Goal: Contribute content: Add original content to the website for others to see

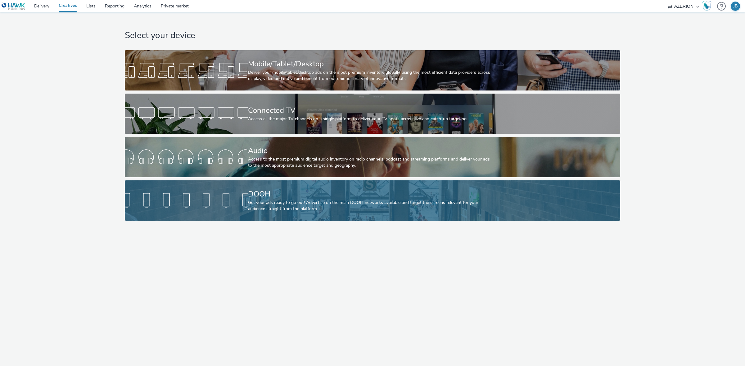
click at [295, 196] on div "DOOH" at bounding box center [371, 194] width 246 height 11
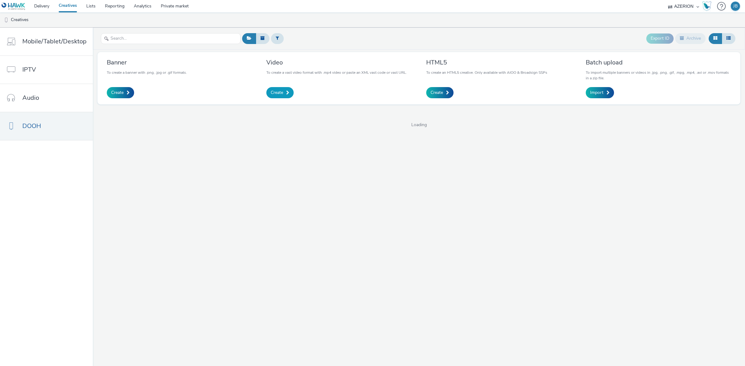
click at [276, 94] on span "Create" at bounding box center [277, 93] width 12 height 6
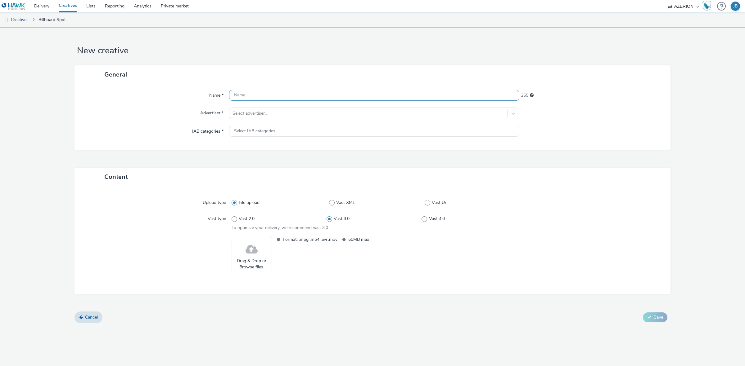
click at [281, 95] on input "text" at bounding box center [374, 95] width 290 height 11
click at [248, 95] on input "Anuga - 10sec" at bounding box center [374, 95] width 290 height 11
type input "Lutosa_Anuga_Dooh_10sec"
click at [250, 112] on div at bounding box center [368, 113] width 272 height 7
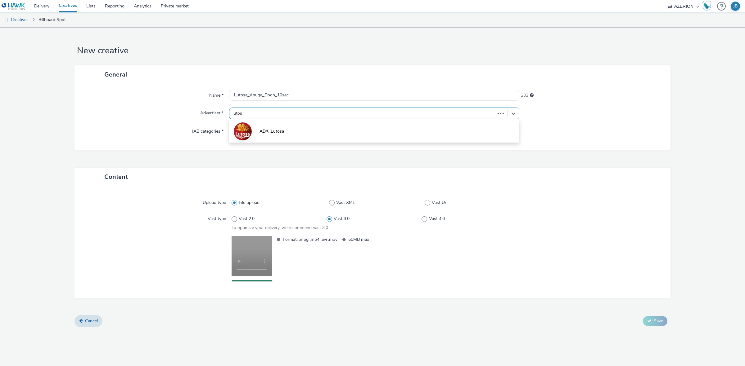
type input "lutosa"
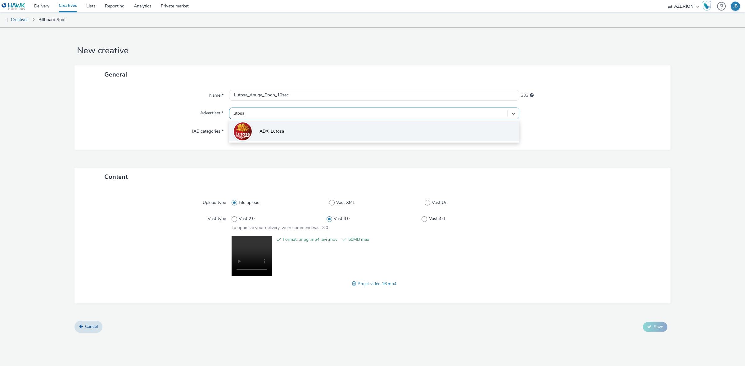
click at [267, 131] on span "ADX_Lutosa" at bounding box center [271, 131] width 25 height 6
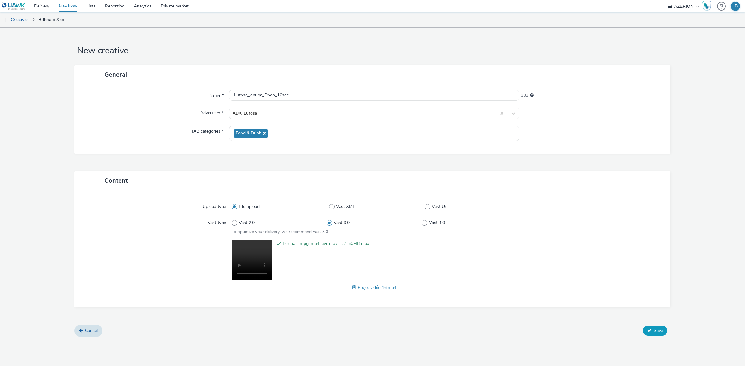
click at [655, 333] on span "Save" at bounding box center [657, 331] width 9 height 6
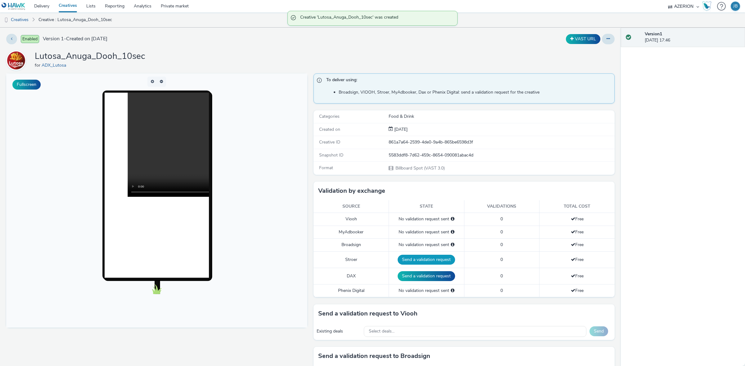
click at [424, 260] on button "Send a validation request" at bounding box center [425, 260] width 57 height 10
